Goal: Check status: Check status

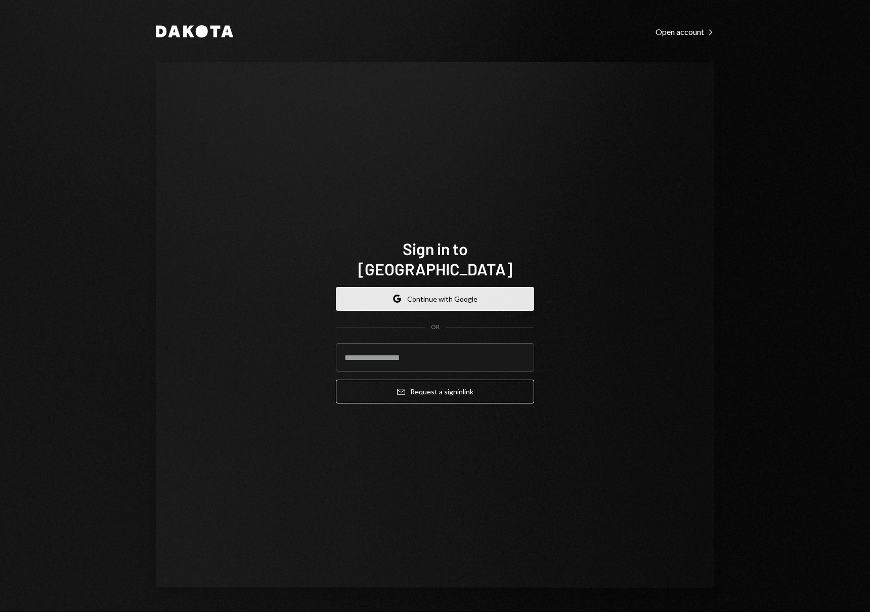
click at [469, 287] on button "Google Continue with Google" at bounding box center [435, 299] width 198 height 24
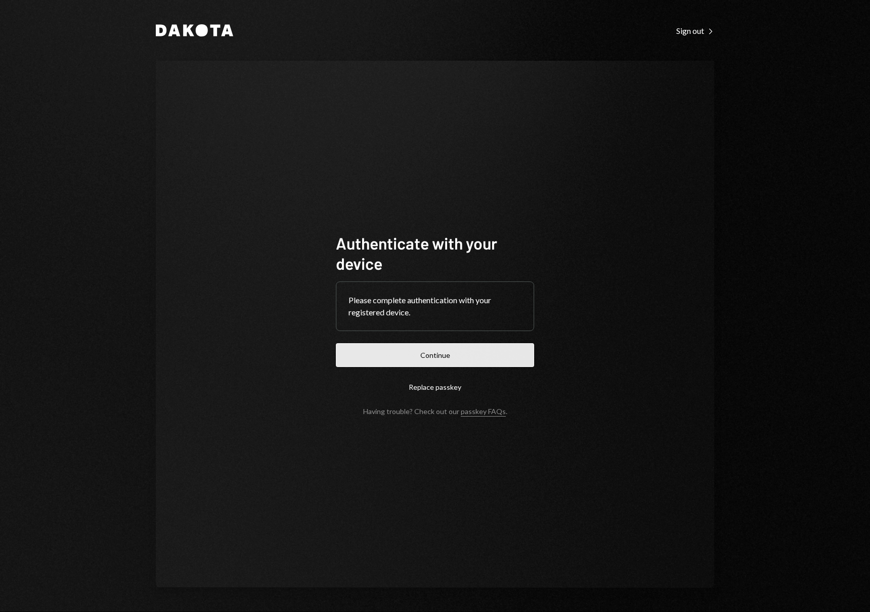
click at [475, 352] on button "Continue" at bounding box center [435, 355] width 198 height 24
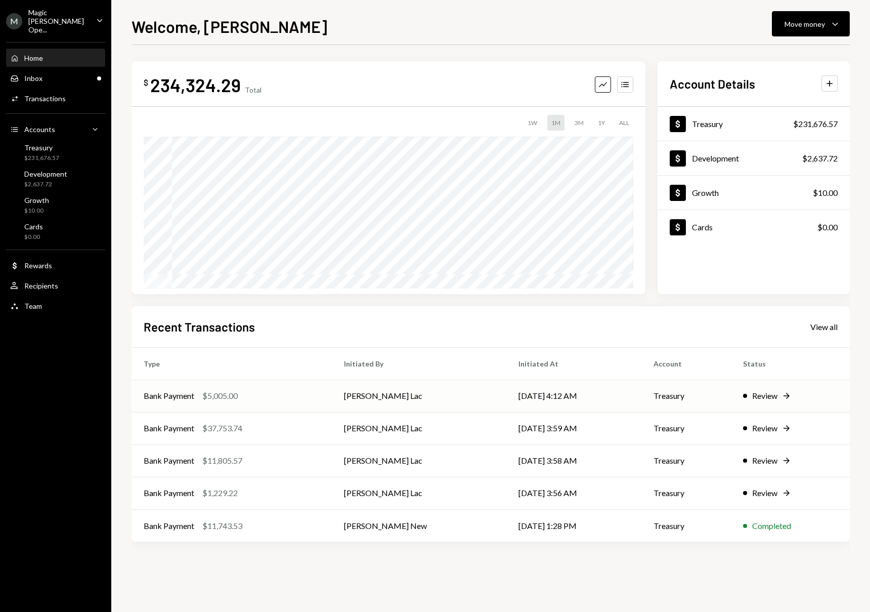
click at [298, 402] on div "Bank Payment $5,005.00" at bounding box center [232, 396] width 176 height 12
click at [294, 405] on td "Bank Payment $5,005.00" at bounding box center [232, 396] width 200 height 32
click at [285, 429] on div "Bank Payment $37,753.74" at bounding box center [232, 428] width 176 height 12
click at [295, 462] on div "Bank Payment $11,805.57" at bounding box center [232, 460] width 176 height 12
